Goal: Information Seeking & Learning: Understand process/instructions

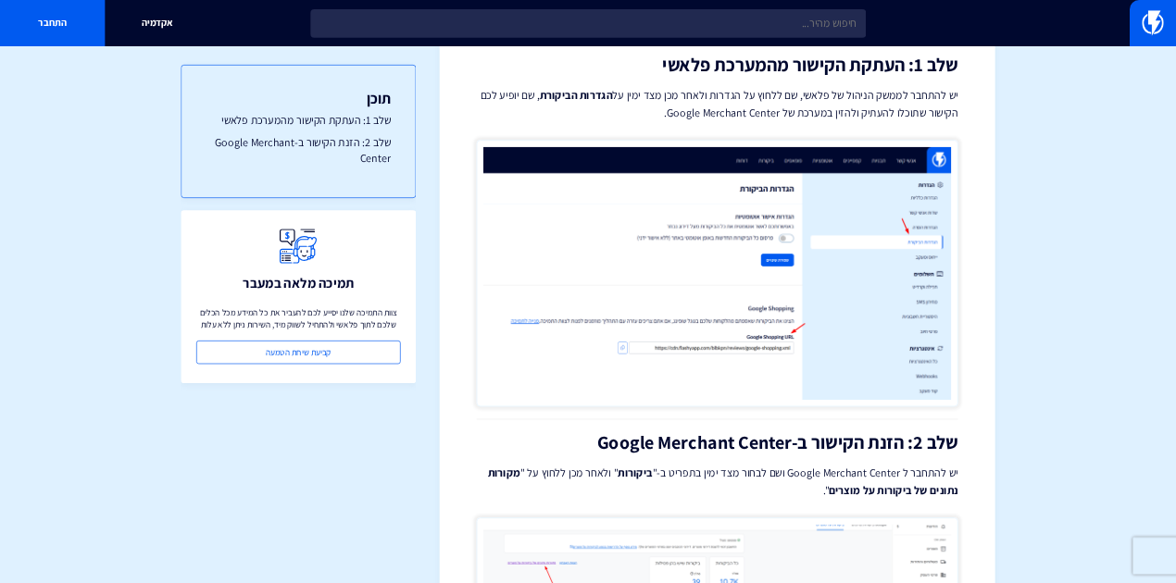
scroll to position [741, 0]
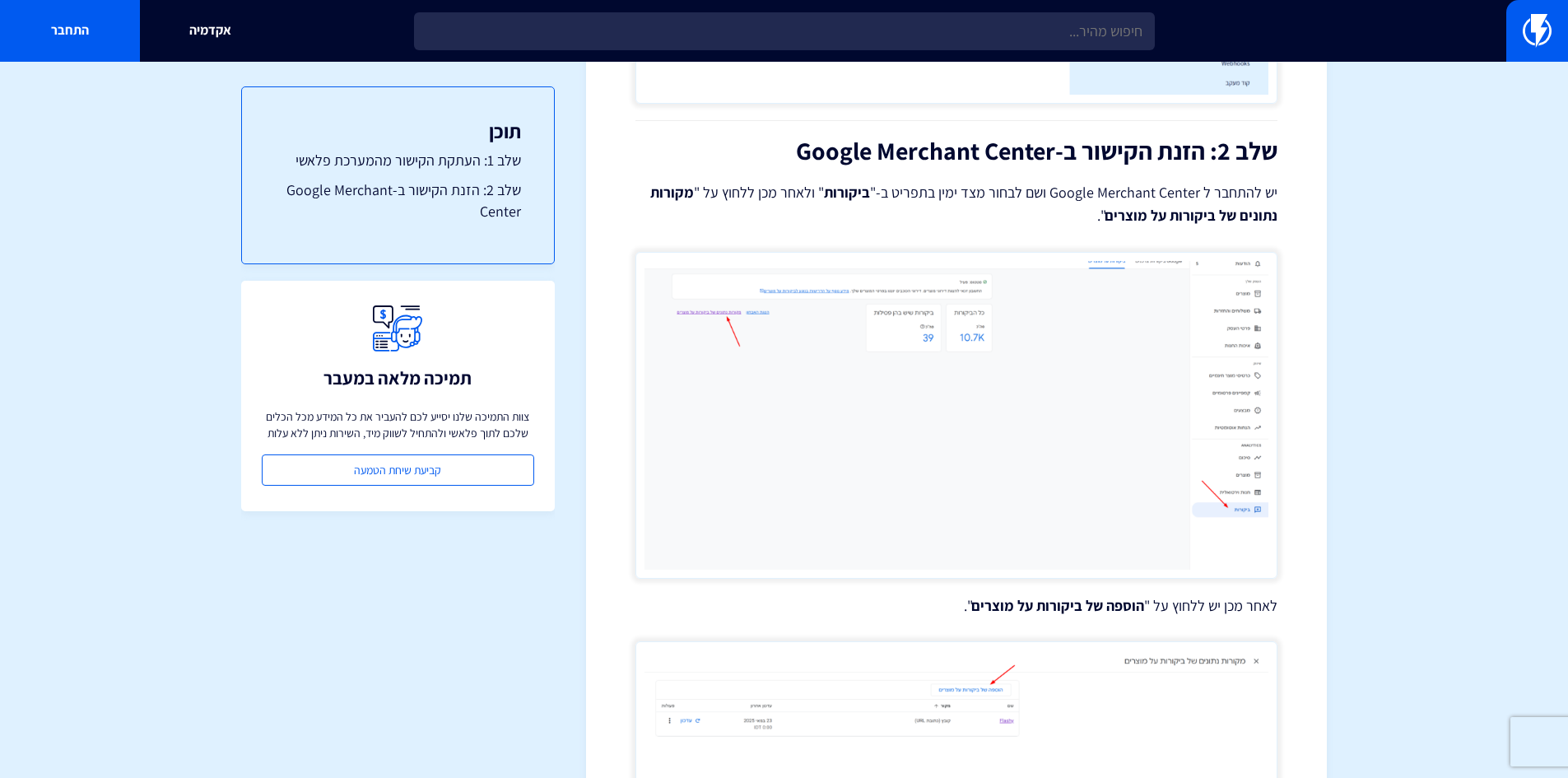
click at [708, 384] on img at bounding box center [956, 415] width 642 height 327
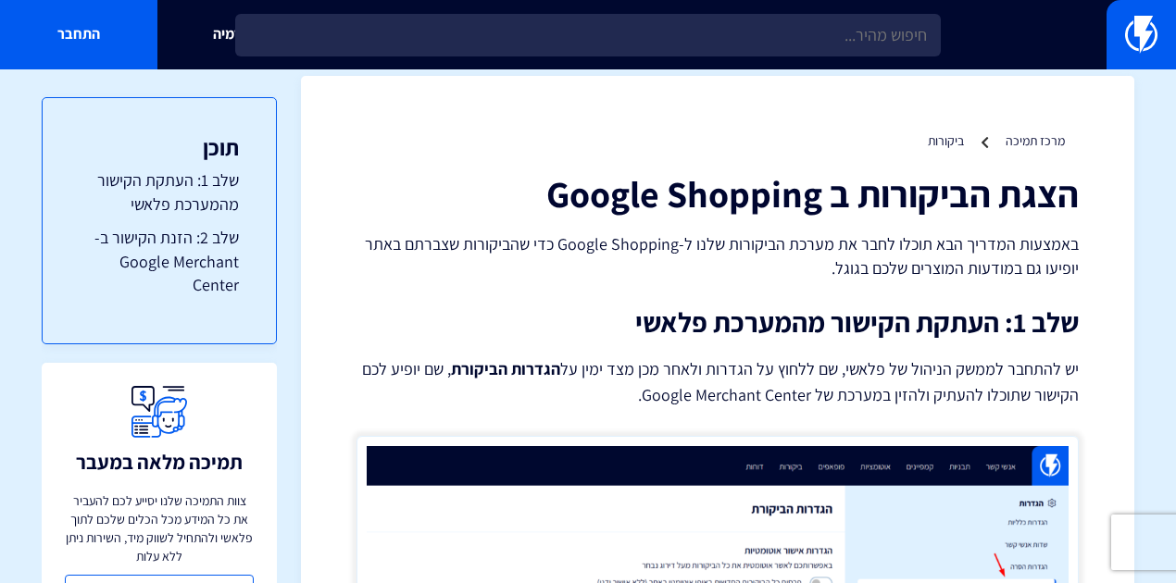
scroll to position [0, 0]
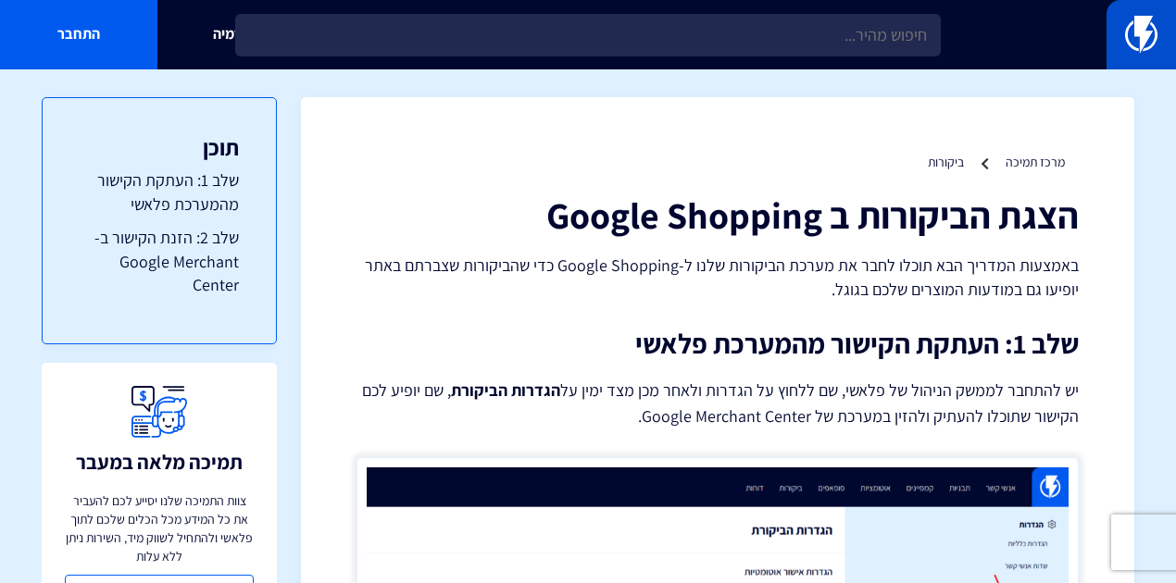
click at [1130, 20] on img at bounding box center [1141, 34] width 32 height 37
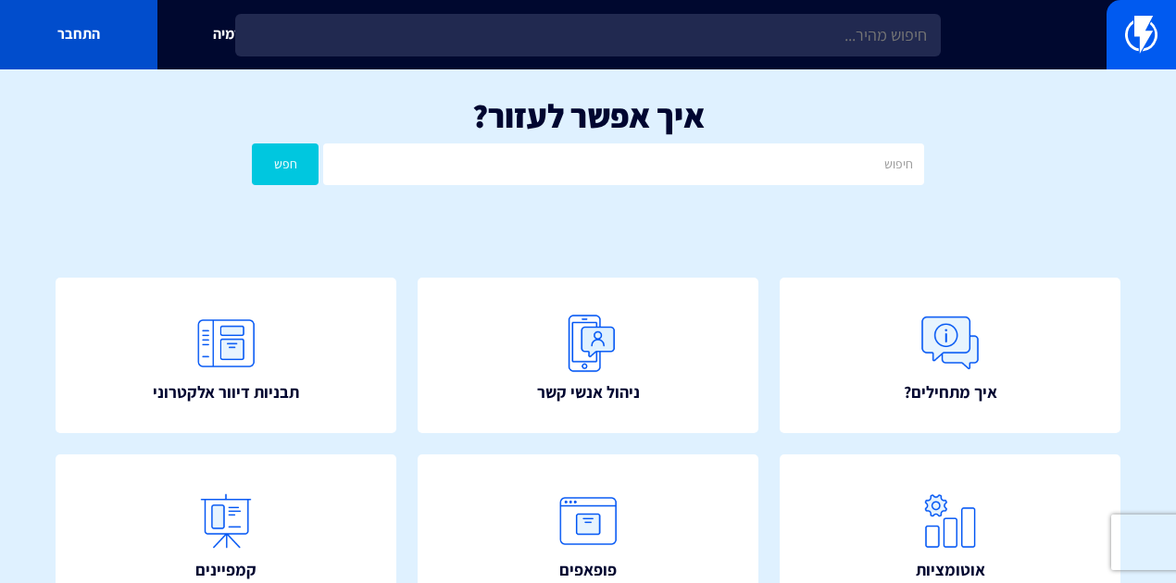
click at [45, 42] on link "התחבר" at bounding box center [78, 34] width 157 height 69
